Goal: Task Accomplishment & Management: Manage account settings

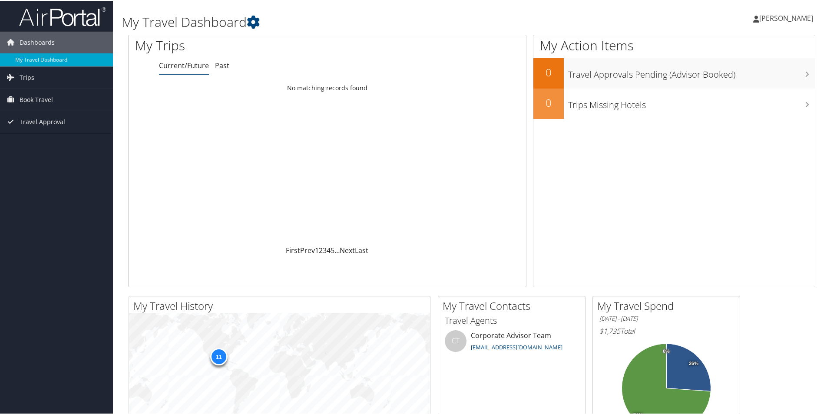
click at [780, 21] on span "[PERSON_NAME]" at bounding box center [786, 18] width 54 height 10
click at [731, 48] on link "My Settings" at bounding box center [763, 47] width 97 height 15
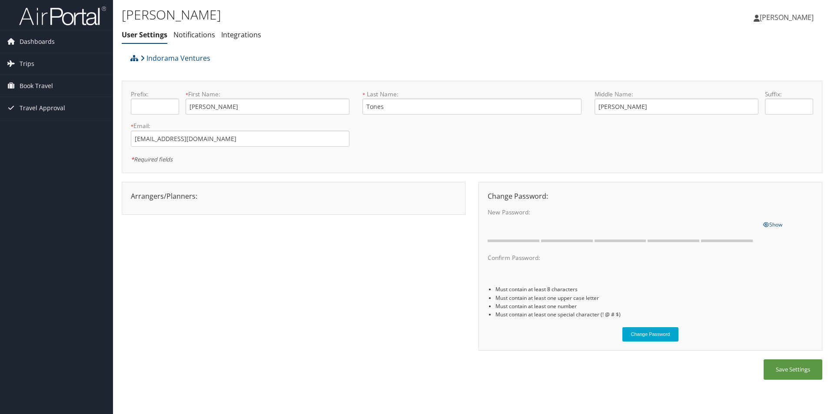
click at [773, 17] on span "[PERSON_NAME]" at bounding box center [786, 18] width 54 height 10
click at [742, 81] on link "View Travel Profile" at bounding box center [764, 77] width 97 height 15
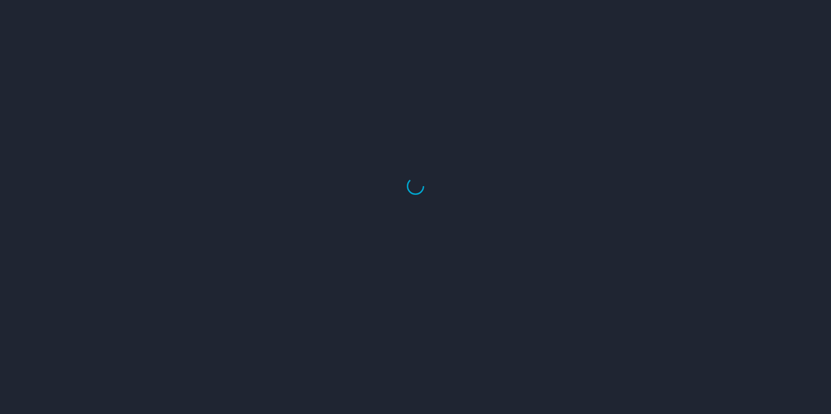
select select "US"
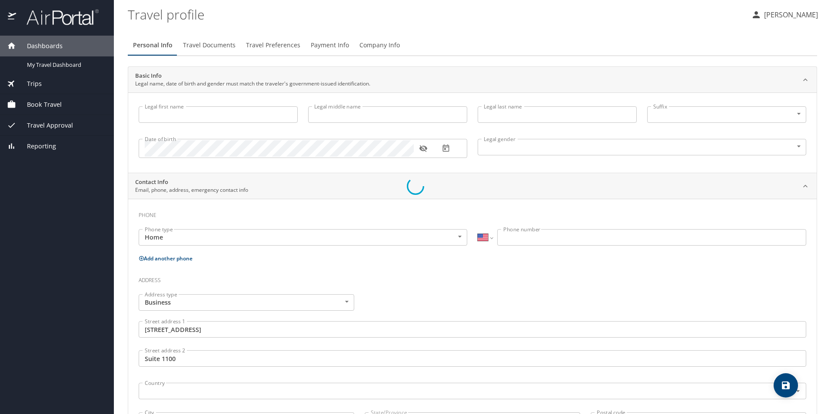
type input "[PERSON_NAME]"
type input "Tones"
type input "[DEMOGRAPHIC_DATA]"
type input "[PERSON_NAME]"
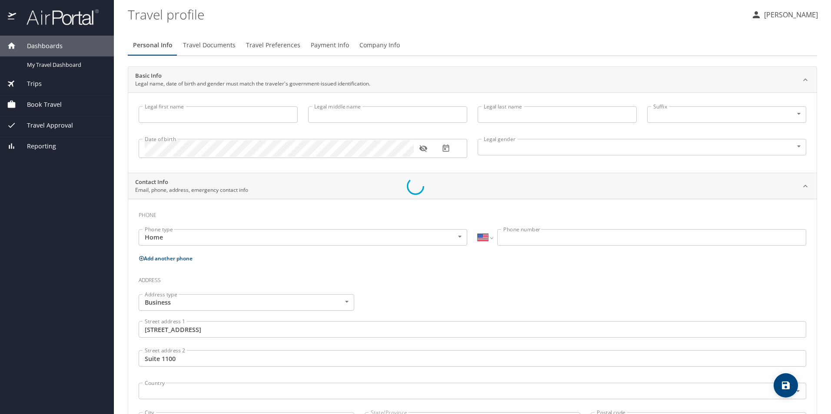
type input "Tones"
type input "[PHONE_NUMBER]"
type input "[GEOGRAPHIC_DATA]"
type input "[US_STATE]"
type input "[GEOGRAPHIC_DATA]"
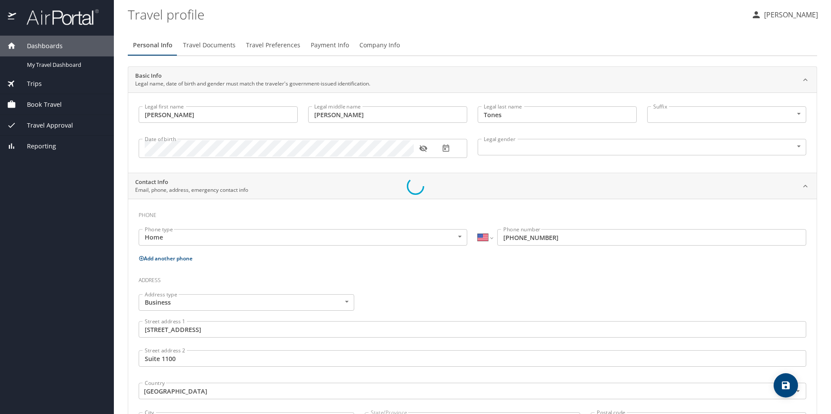
select select "US"
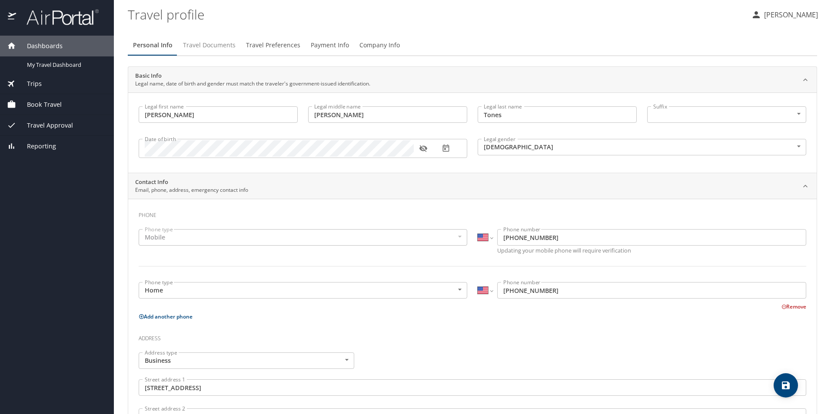
click at [218, 49] on span "Travel Documents" at bounding box center [209, 45] width 53 height 11
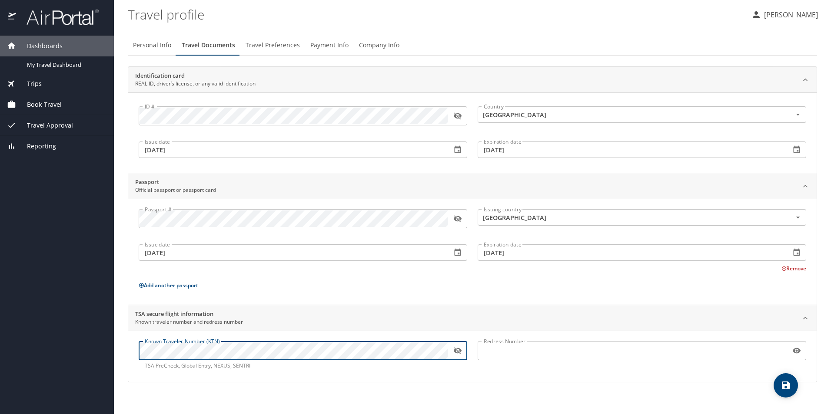
click at [456, 351] on icon "button" at bounding box center [457, 351] width 9 height 9
click at [114, 347] on main "Travel profile [PERSON_NAME] Personal Info Travel Documents Travel Preferences …" at bounding box center [472, 207] width 717 height 414
